Goal: Obtain resource: Download file/media

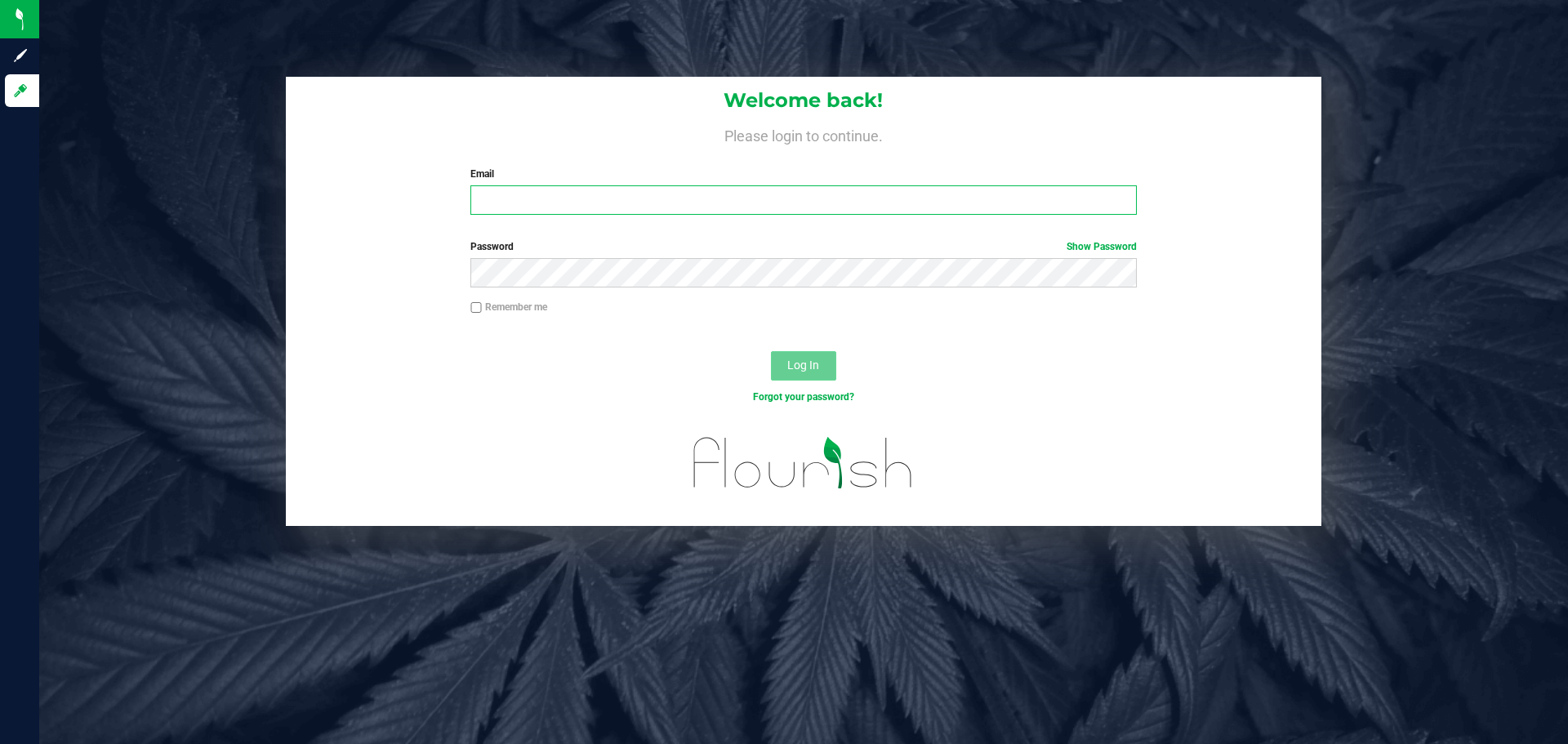
type input "[PERSON_NAME][EMAIL_ADDRESS][DOMAIN_NAME]"
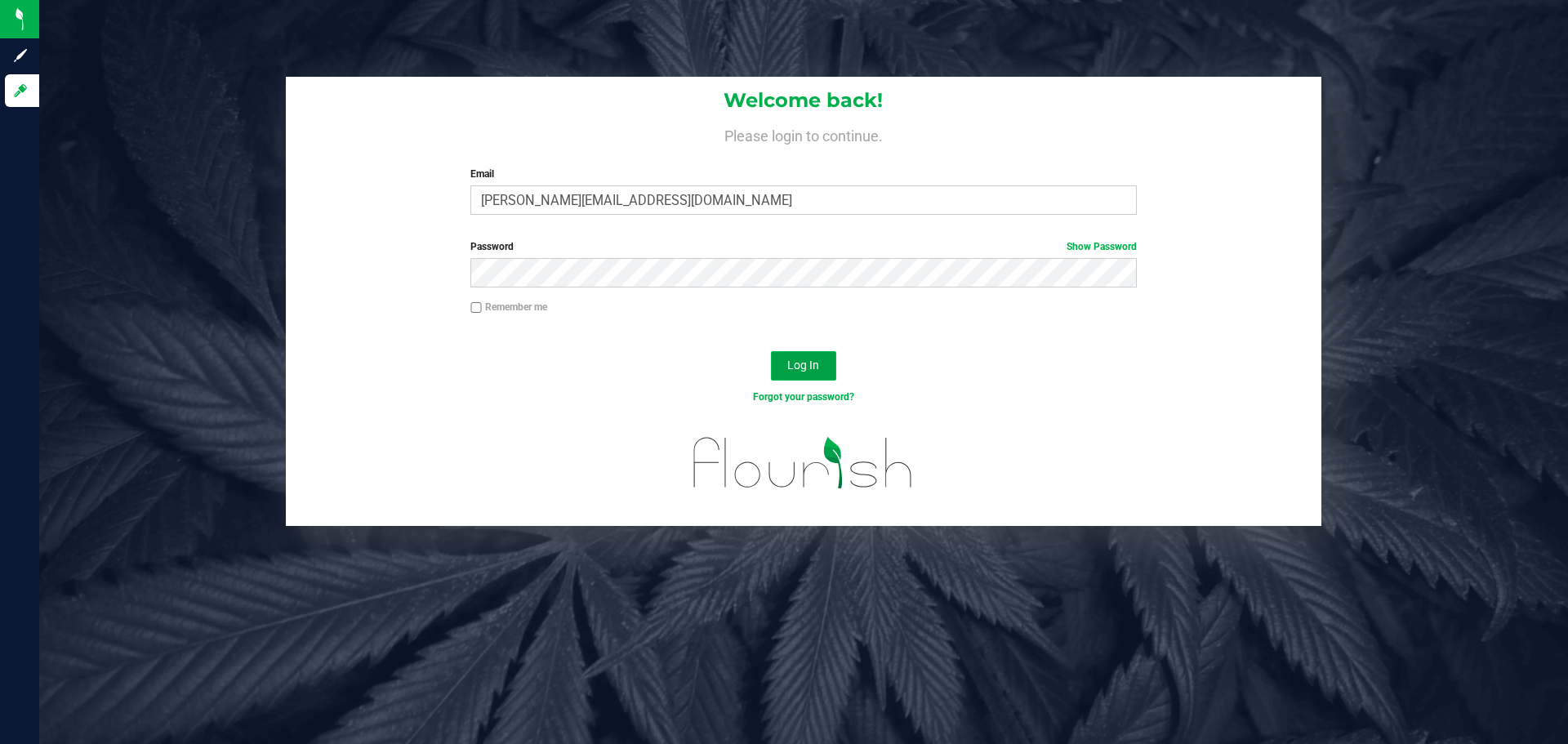
click at [813, 372] on span "Log In" at bounding box center [803, 365] width 32 height 13
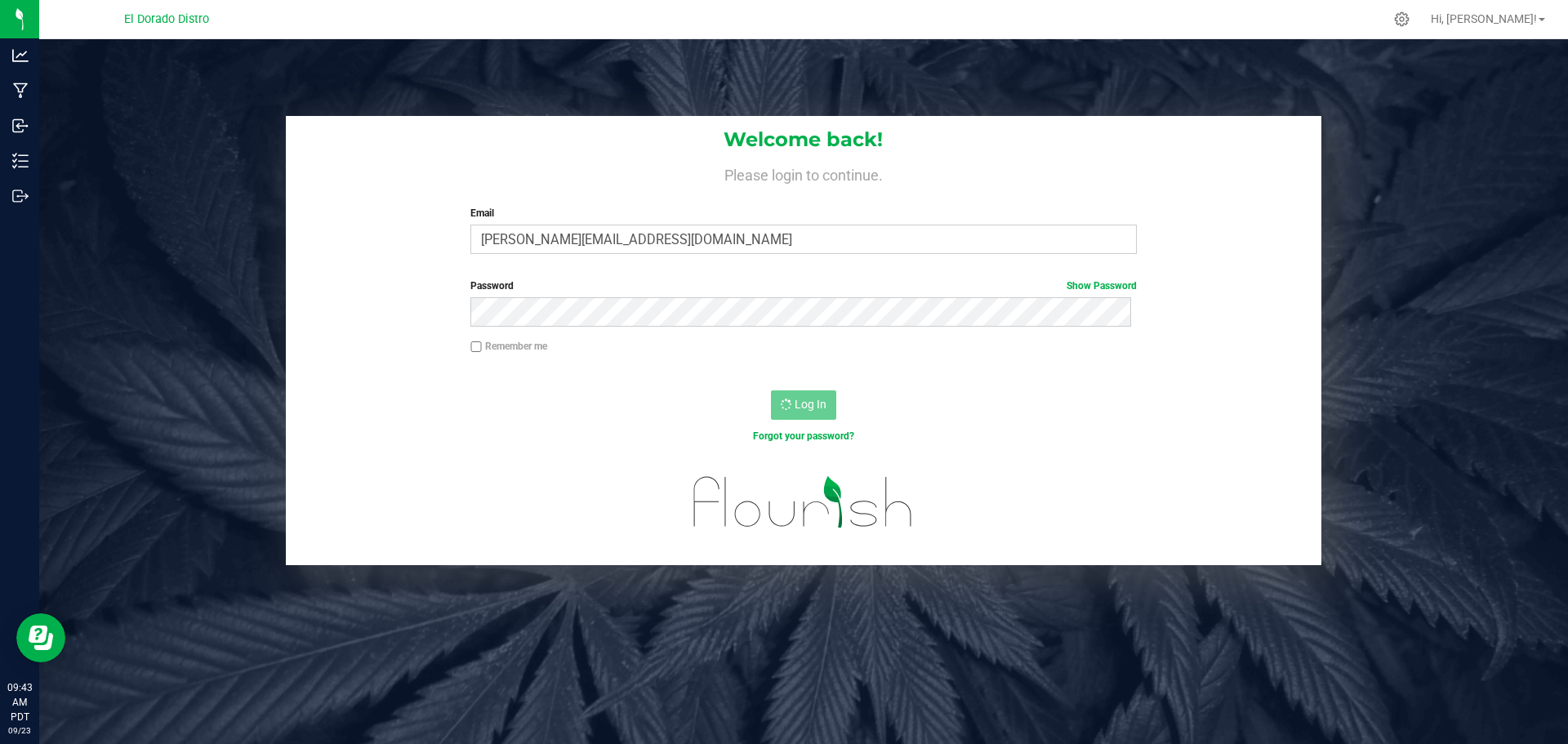
click at [594, 93] on div "Welcome back! Please login to continue. Email [PERSON_NAME][EMAIL_ADDRESS][DOMA…" at bounding box center [803, 411] width 1529 height 744
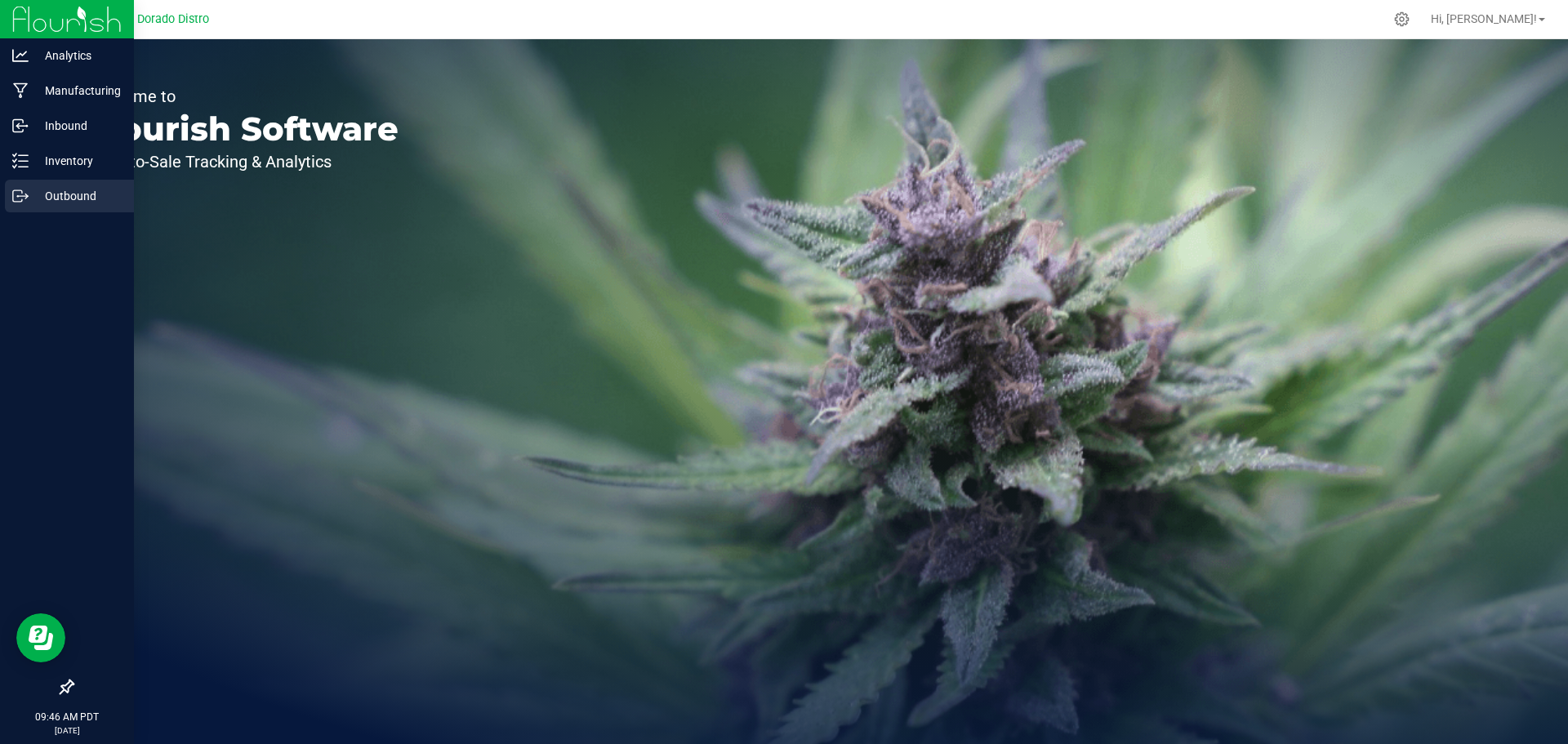
drag, startPoint x: 27, startPoint y: 198, endPoint x: 13, endPoint y: 207, distance: 16.6
click at [27, 197] on icon at bounding box center [20, 196] width 16 height 16
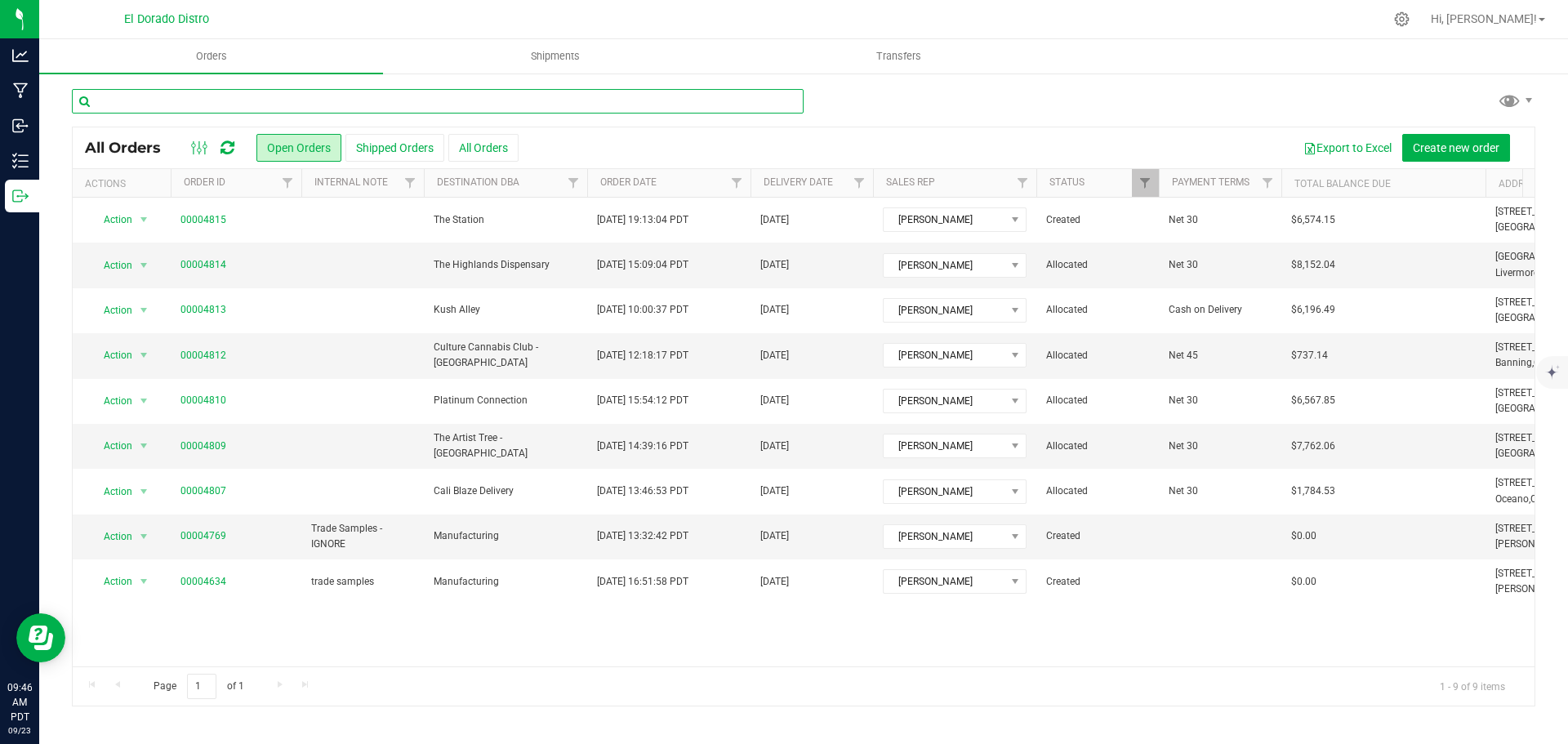
click at [229, 102] on input "text" at bounding box center [438, 101] width 732 height 25
click at [311, 102] on input "text" at bounding box center [438, 101] width 732 height 25
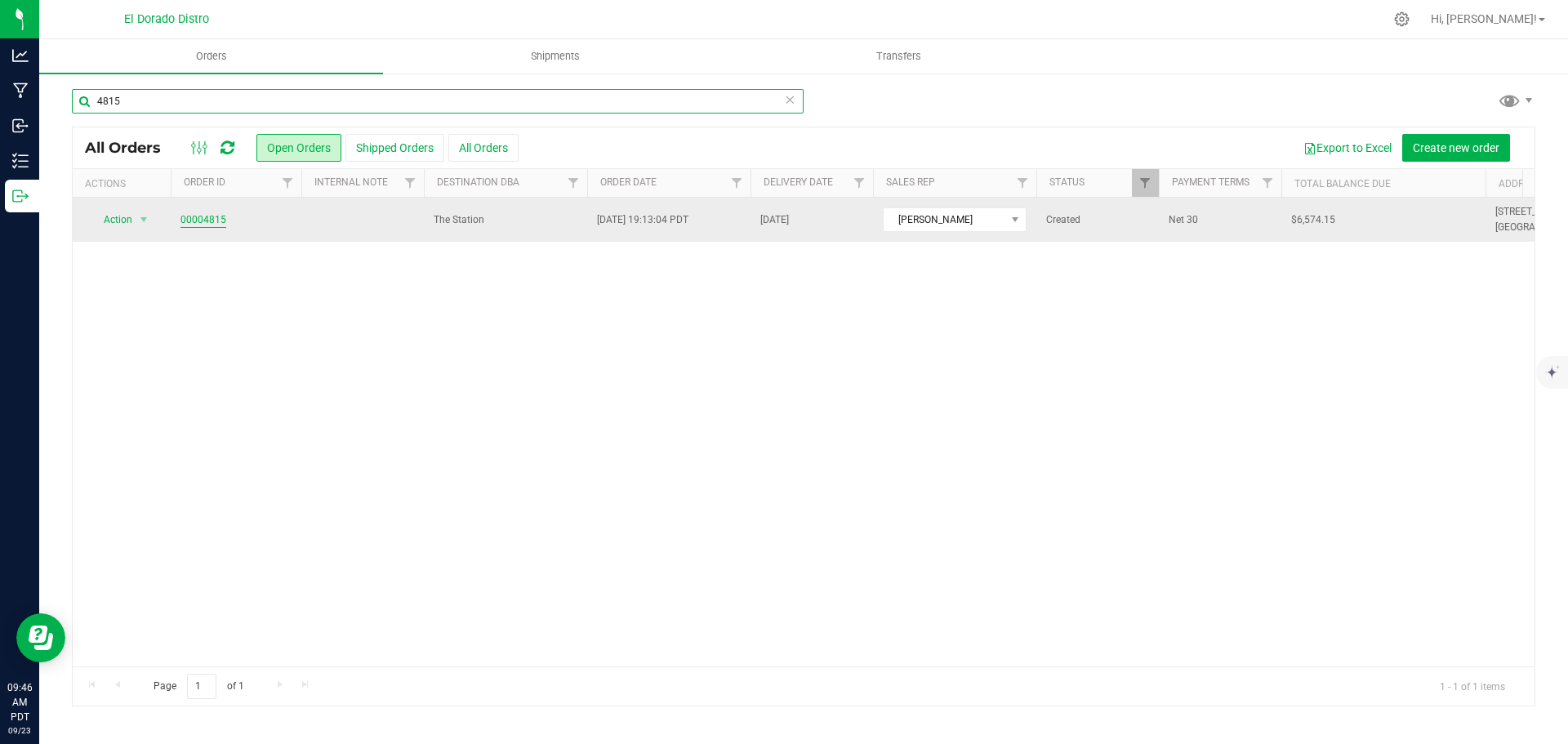
type input "4815"
click at [195, 224] on link "00004815" at bounding box center [203, 220] width 46 height 16
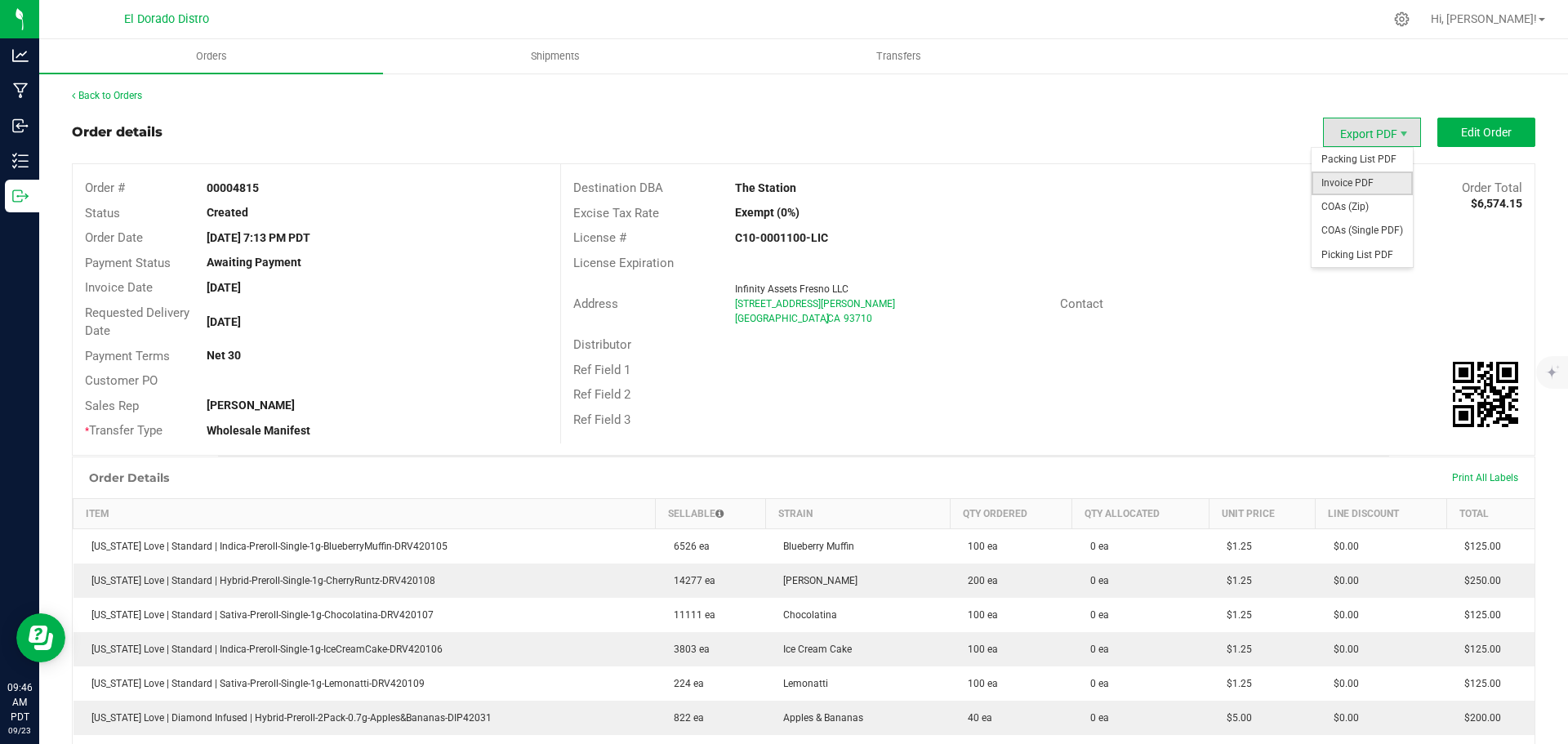
click at [1345, 187] on span "Invoice PDF" at bounding box center [1362, 183] width 102 height 24
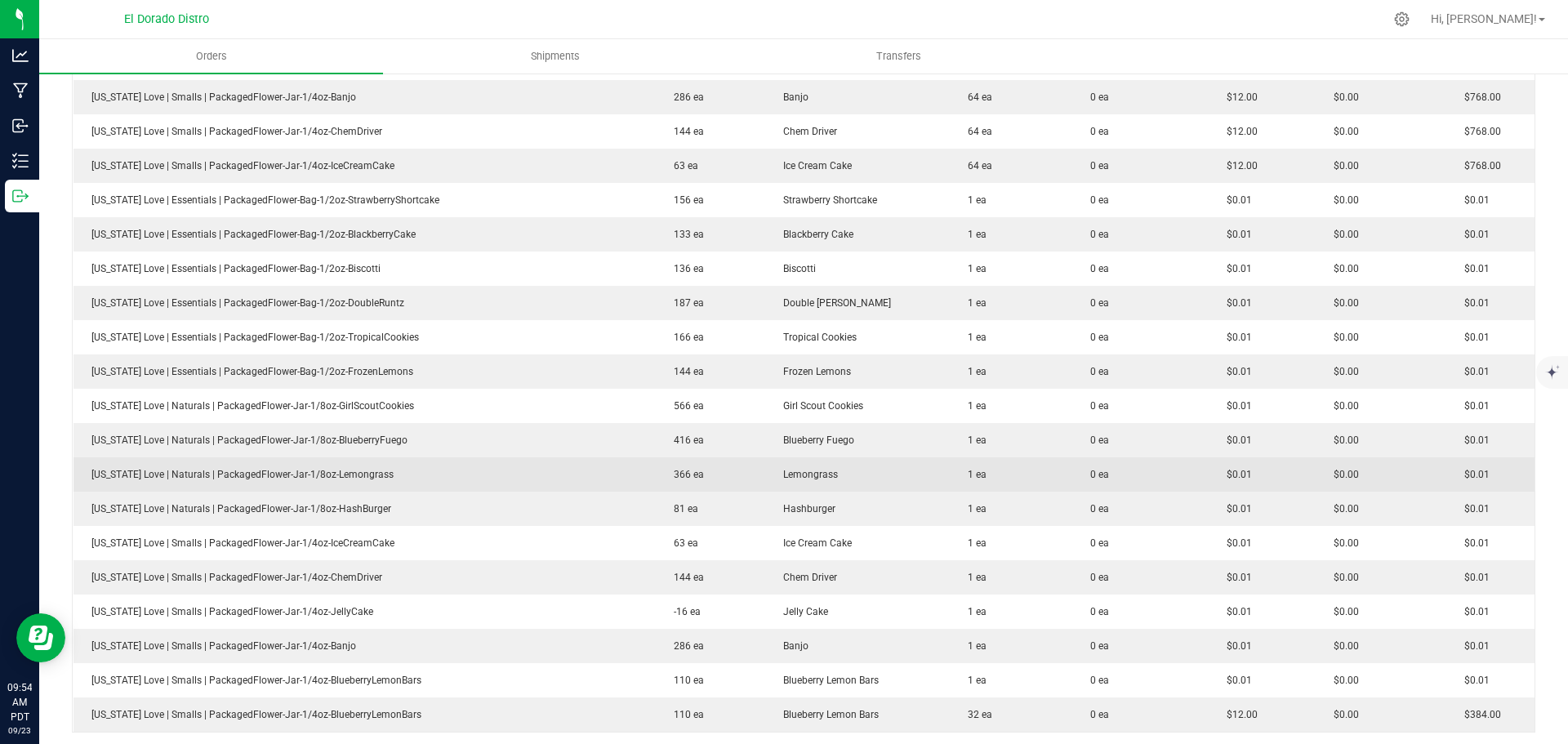
scroll to position [1062, 0]
